Goal: Task Accomplishment & Management: Use online tool/utility

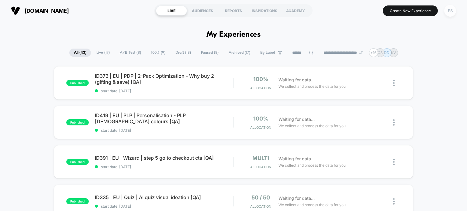
click at [451, 16] on div "FS" at bounding box center [450, 11] width 12 height 12
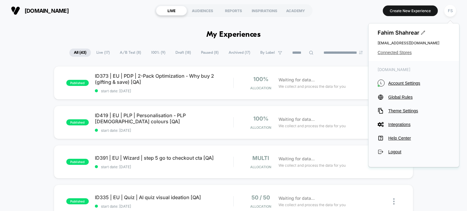
click at [409, 53] on span "Connected Stores" at bounding box center [414, 52] width 72 height 5
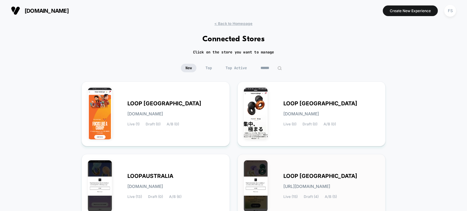
click at [291, 177] on span "LOOP [GEOGRAPHIC_DATA]" at bounding box center [321, 176] width 74 height 4
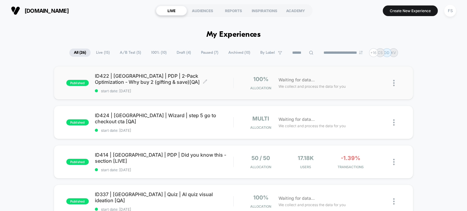
click at [113, 75] on span "ID422 | [GEOGRAPHIC_DATA] | PDP | 2-Pack Optimization - Why buy 2 (gifting & sa…" at bounding box center [164, 79] width 139 height 12
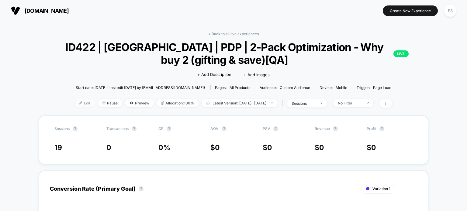
click at [75, 104] on span "Edit" at bounding box center [85, 103] width 20 height 8
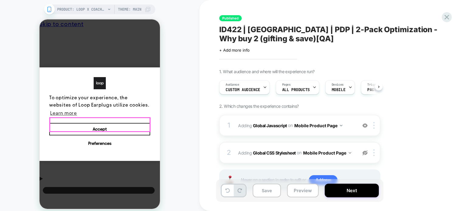
click at [102, 126] on button "Accept" at bounding box center [99, 129] width 101 height 13
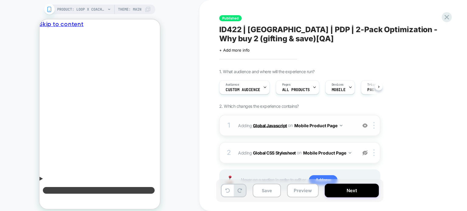
click at [264, 126] on b "Global Javascript" at bounding box center [270, 125] width 34 height 5
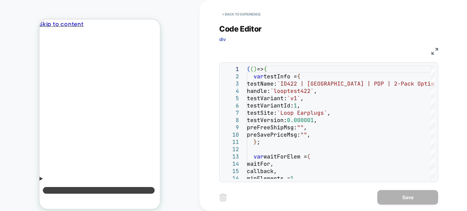
click at [436, 49] on img at bounding box center [435, 51] width 7 height 7
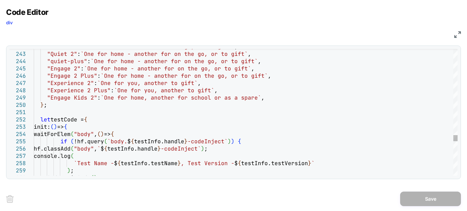
type textarea "**********"
type textarea "*"
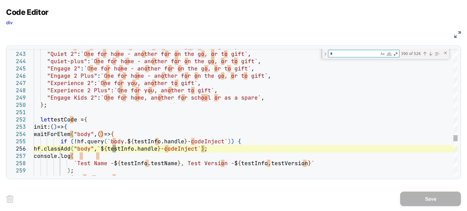
type textarea "**********"
type textarea "**"
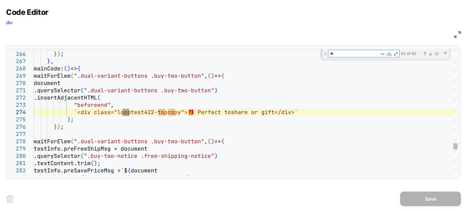
type textarea "**********"
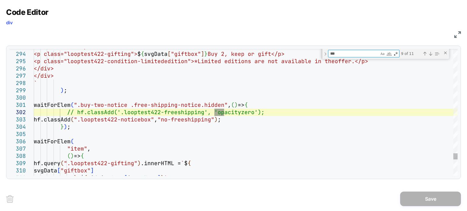
type textarea "***"
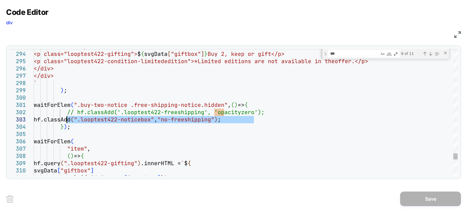
drag, startPoint x: 264, startPoint y: 120, endPoint x: 67, endPoint y: 119, distance: 196.8
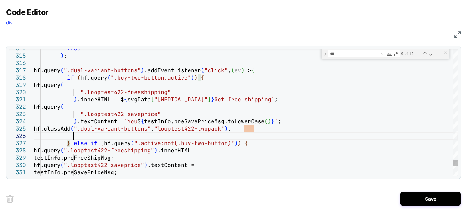
scroll to position [36, 39]
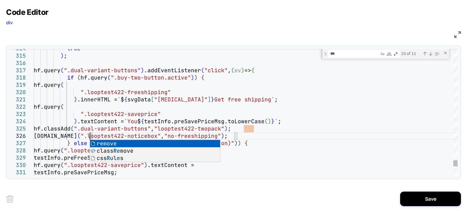
scroll to position [36, 55]
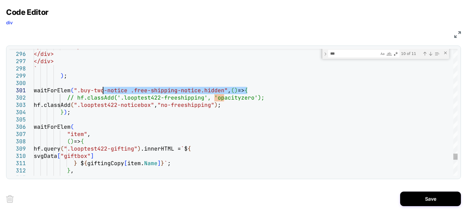
drag, startPoint x: 248, startPoint y: 92, endPoint x: 104, endPoint y: 89, distance: 143.6
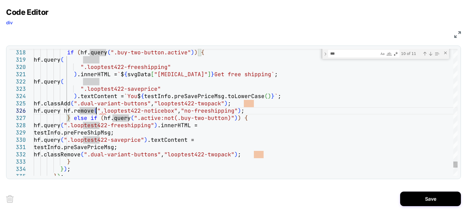
scroll to position [37, 65]
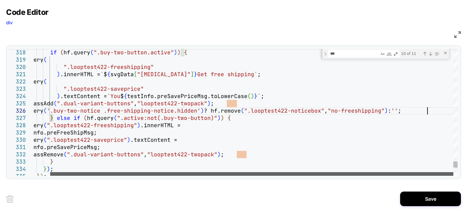
click at [454, 173] on div at bounding box center [251, 175] width 403 height 4
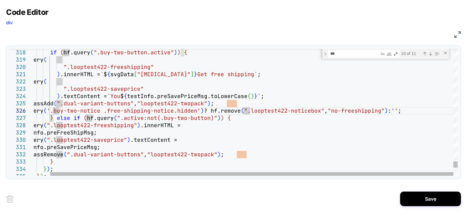
scroll to position [37, 39]
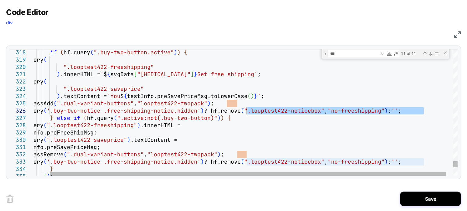
drag, startPoint x: 425, startPoint y: 111, endPoint x: 246, endPoint y: 110, distance: 178.6
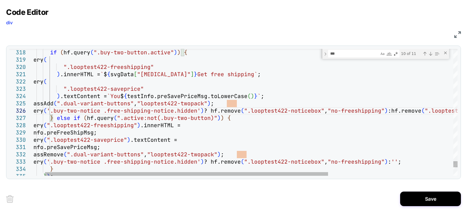
scroll to position [37, 417]
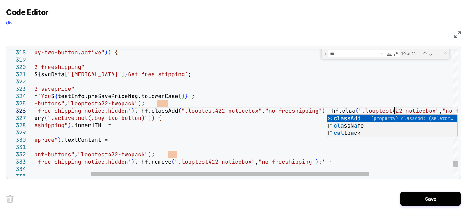
scroll to position [37, 447]
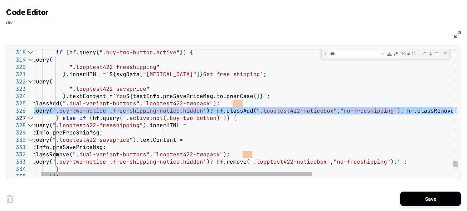
scroll to position [37, 427]
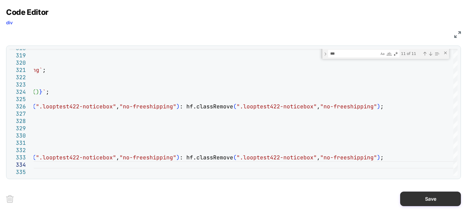
type textarea "**********"
click at [421, 196] on button "Save" at bounding box center [430, 199] width 61 height 15
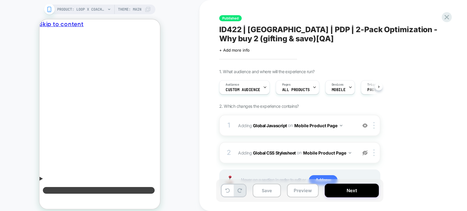
scroll to position [0, 0]
click at [268, 192] on button "Save" at bounding box center [267, 191] width 28 height 14
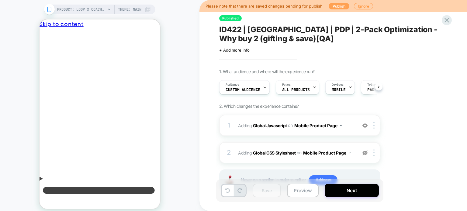
click at [337, 7] on button "Publish" at bounding box center [339, 6] width 21 height 6
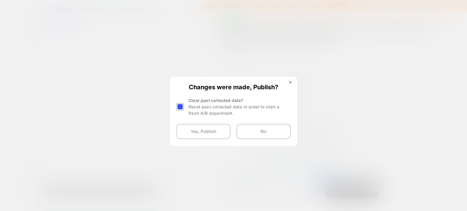
click at [176, 106] on div at bounding box center [180, 107] width 8 height 8
click at [195, 127] on button "Yes, Publish" at bounding box center [203, 131] width 54 height 15
